Goal: Find specific page/section: Find specific page/section

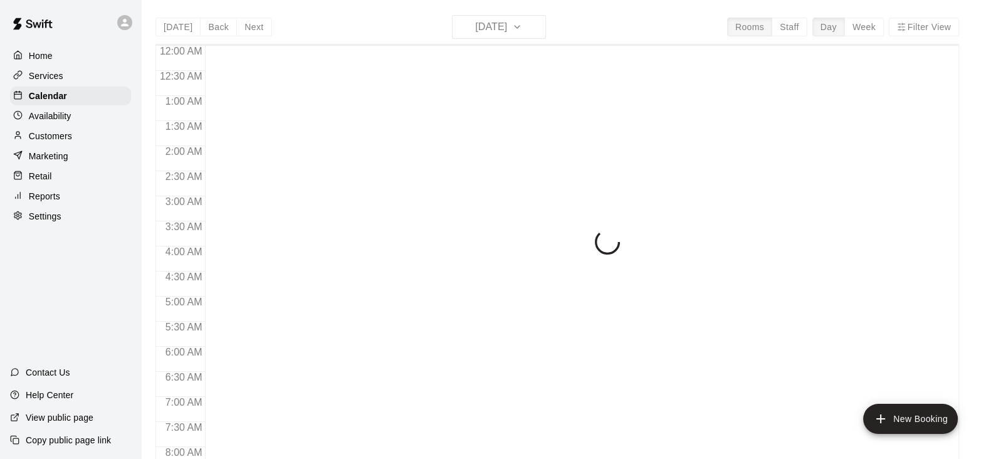
scroll to position [776, 0]
